Goal: Transaction & Acquisition: Purchase product/service

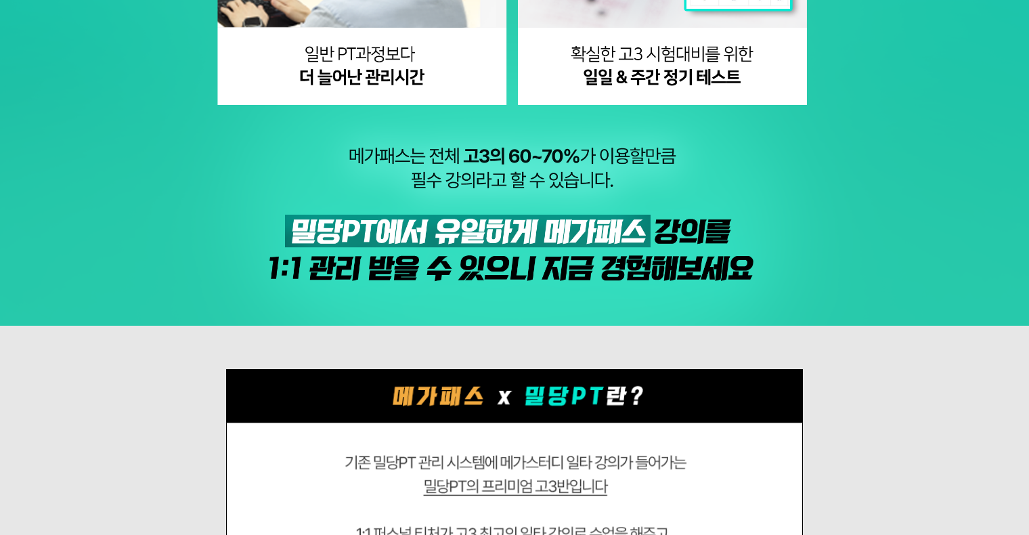
scroll to position [1600, 0]
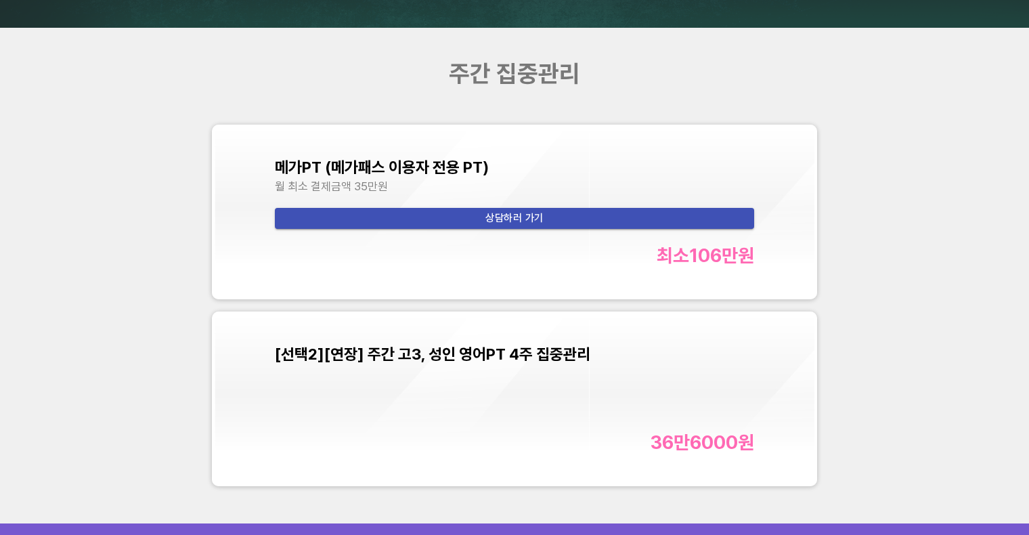
scroll to position [4531, 0]
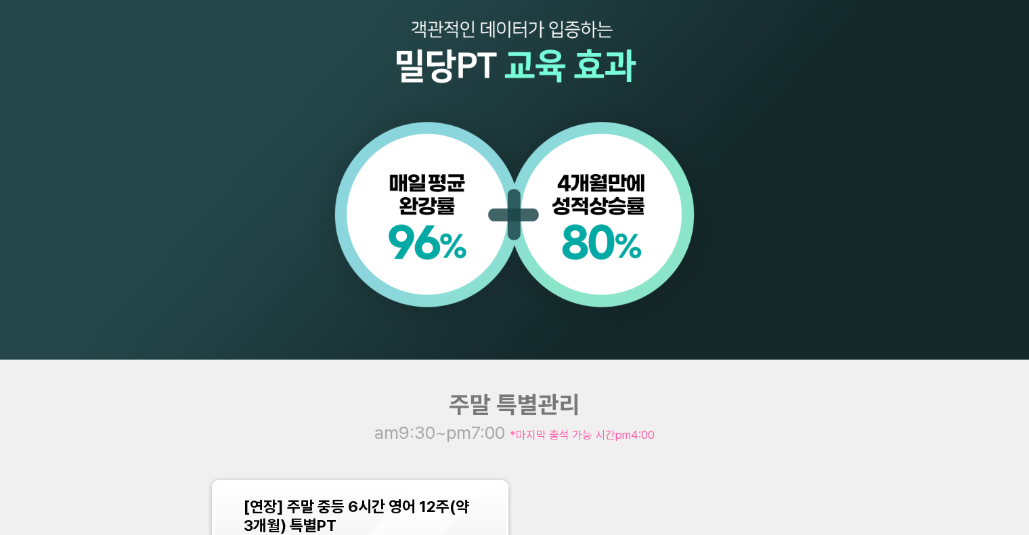
scroll to position [1165, 0]
